Goal: Task Accomplishment & Management: Use online tool/utility

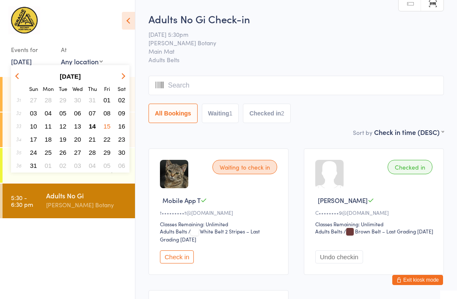
click at [120, 119] on button "09" at bounding box center [121, 113] width 13 height 11
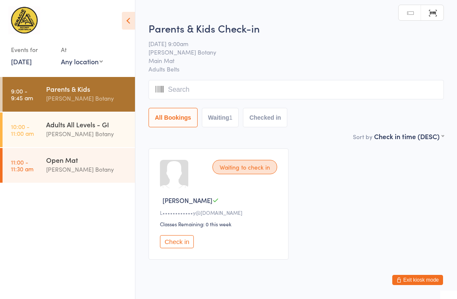
click at [87, 122] on div "Adults All Levels - GI" at bounding box center [87, 124] width 82 height 9
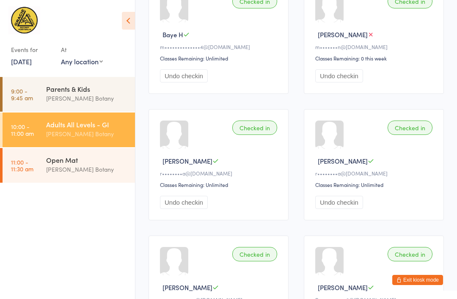
scroll to position [793, 0]
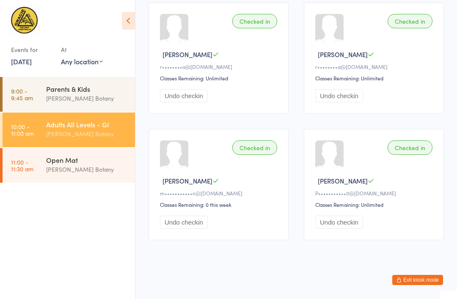
click at [257, 147] on div "Checked in" at bounding box center [255, 148] width 45 height 14
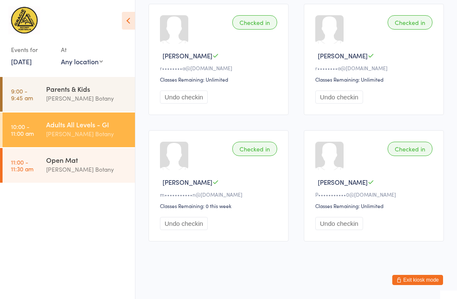
click at [25, 63] on link "[DATE]" at bounding box center [21, 61] width 21 height 9
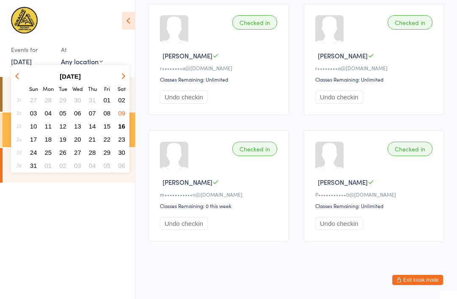
click at [123, 125] on span "16" at bounding box center [121, 126] width 7 height 7
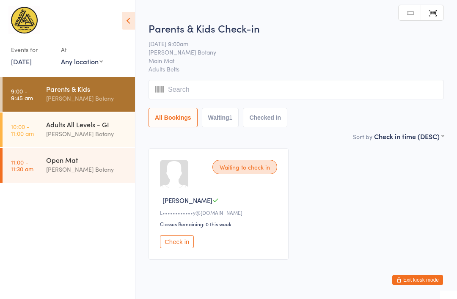
scroll to position [26, 0]
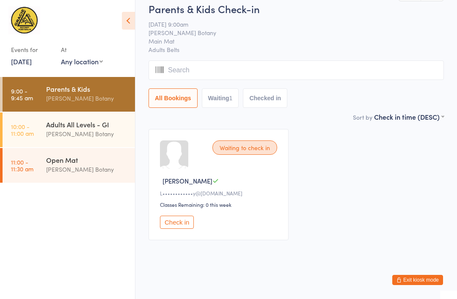
click at [80, 124] on div "Adults All Levels - GI" at bounding box center [87, 124] width 82 height 9
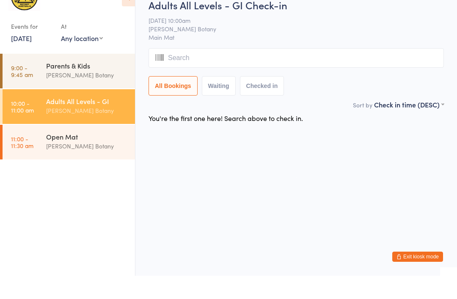
click at [83, 155] on div "Open Mat" at bounding box center [87, 159] width 82 height 9
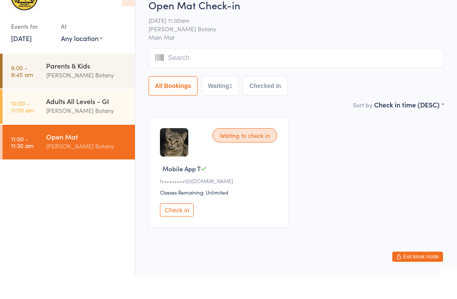
click at [72, 120] on div "Adults All Levels - GI" at bounding box center [87, 124] width 82 height 9
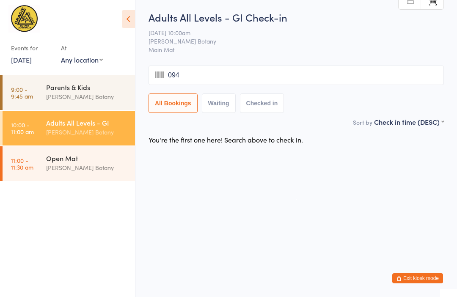
type input "0948"
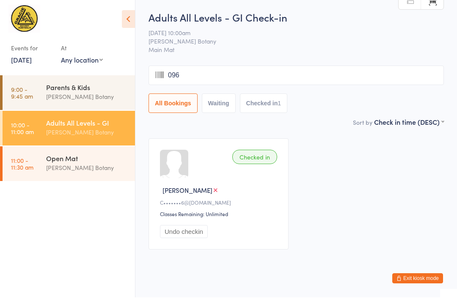
type input "0965"
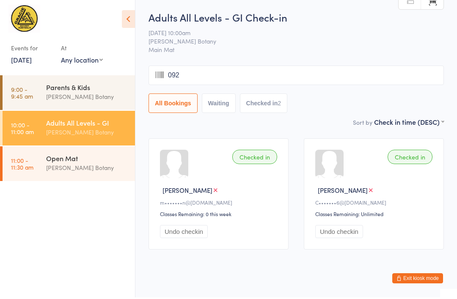
type input "0927"
type input "0946"
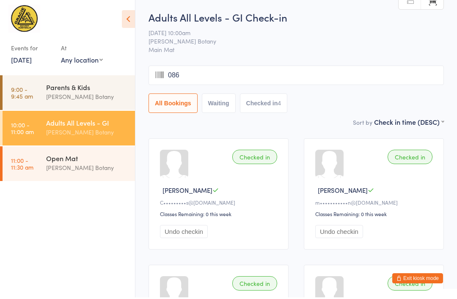
type input "0868"
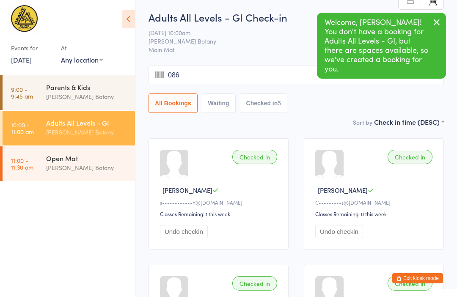
type input "0869"
